Goal: Information Seeking & Learning: Learn about a topic

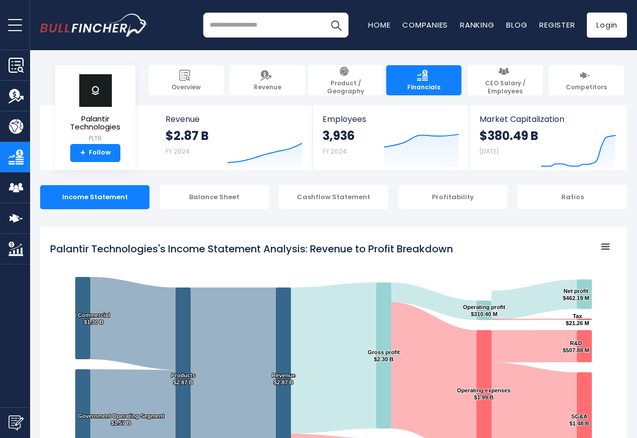
scroll to position [543, 0]
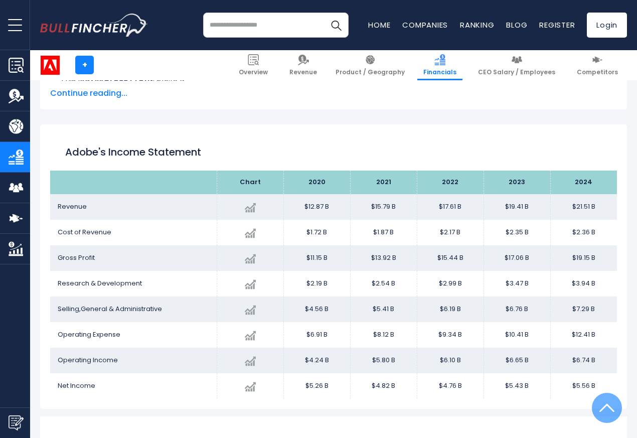
scroll to position [543, 0]
